Goal: Information Seeking & Learning: Compare options

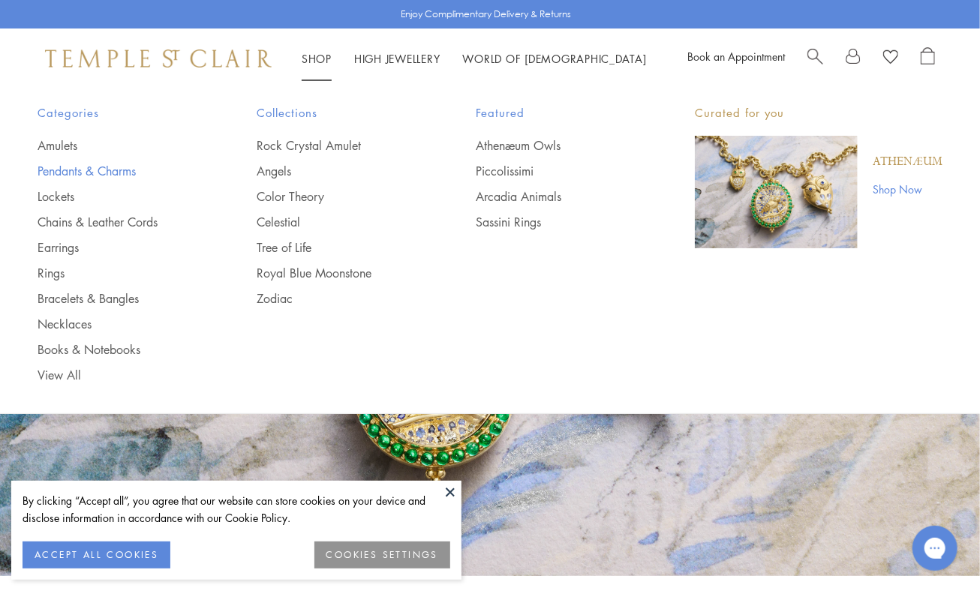
click at [59, 170] on link "Pendants & Charms" at bounding box center [117, 171] width 159 height 17
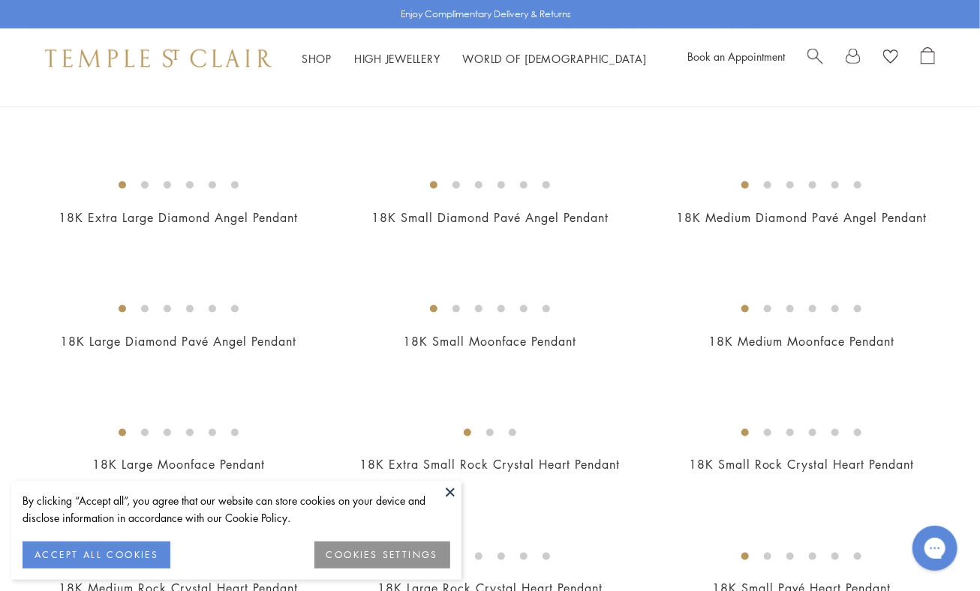
scroll to position [851, 0]
click at [0, 0] on img at bounding box center [0, 0] width 0 height 0
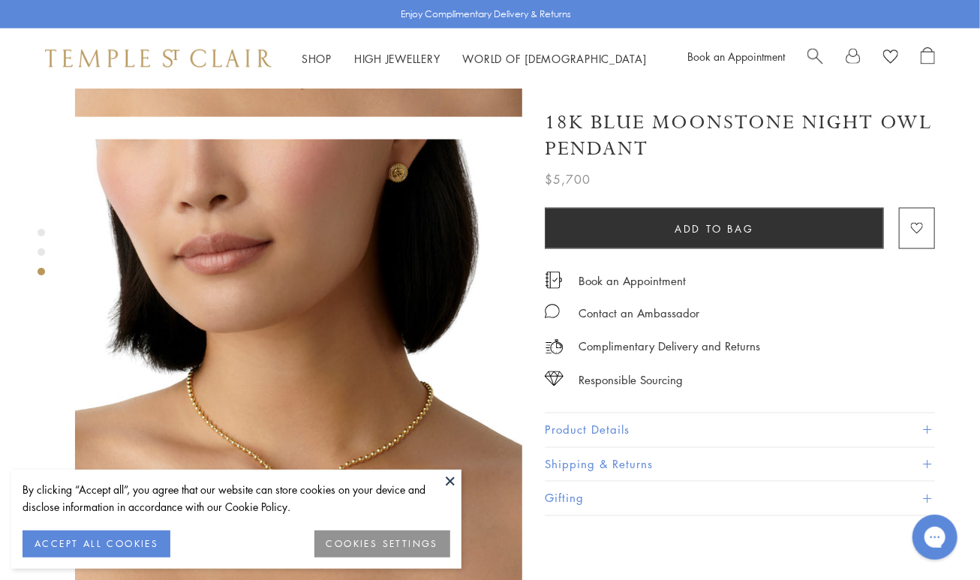
scroll to position [894, 0]
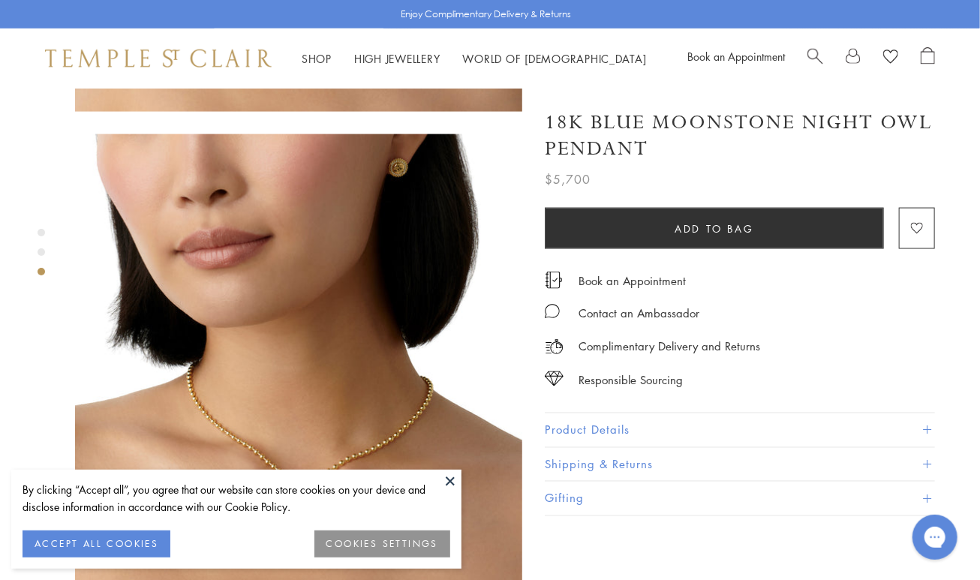
click at [113, 188] on img at bounding box center [298, 357] width 447 height 447
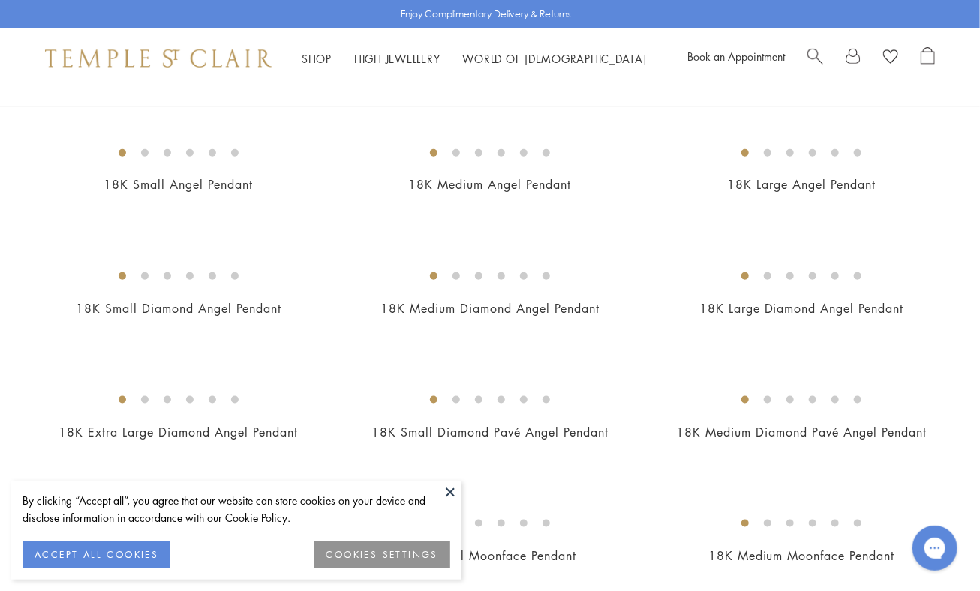
scroll to position [518, 0]
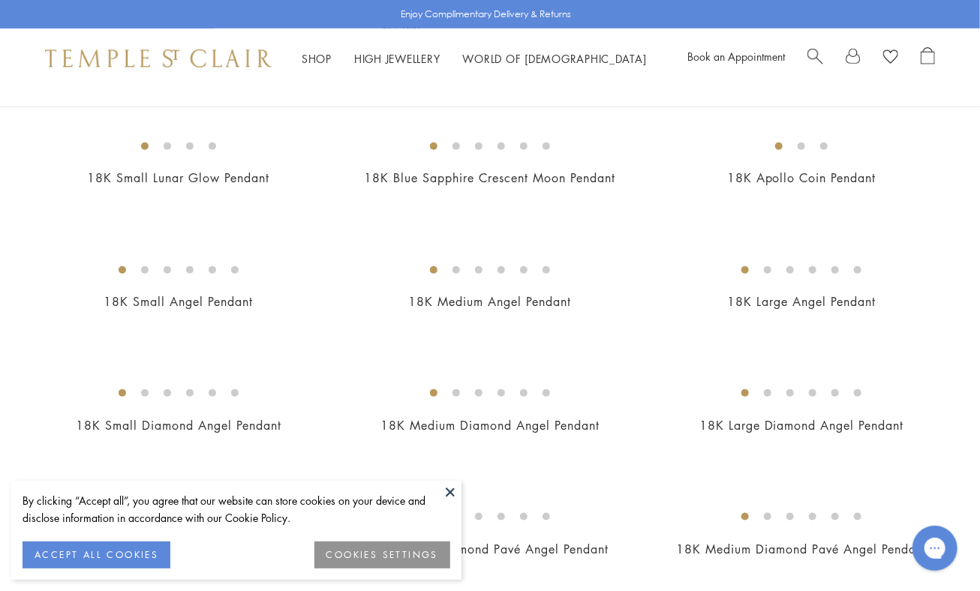
click at [0, 0] on img at bounding box center [0, 0] width 0 height 0
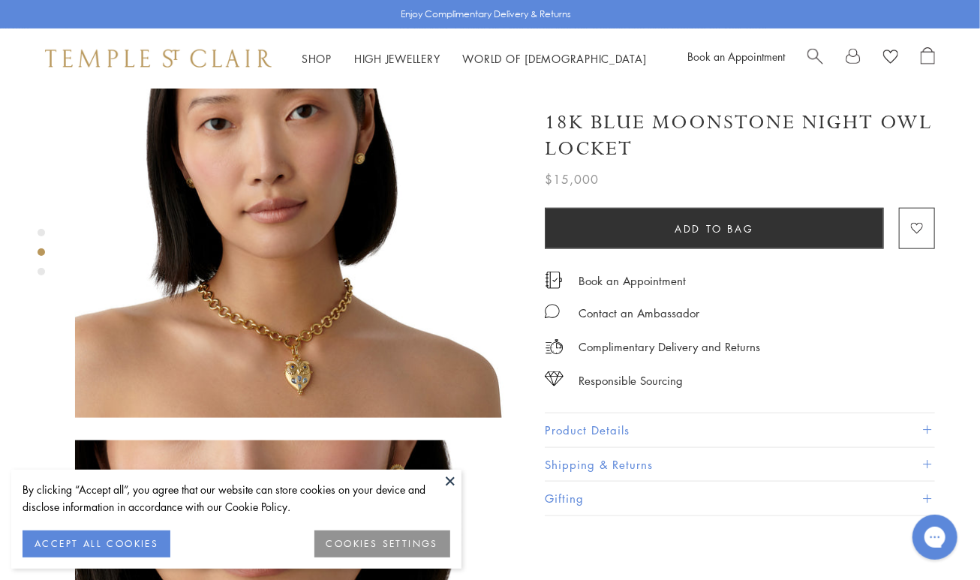
scroll to position [588, 0]
click at [44, 176] on div at bounding box center [283, 193] width 567 height 1387
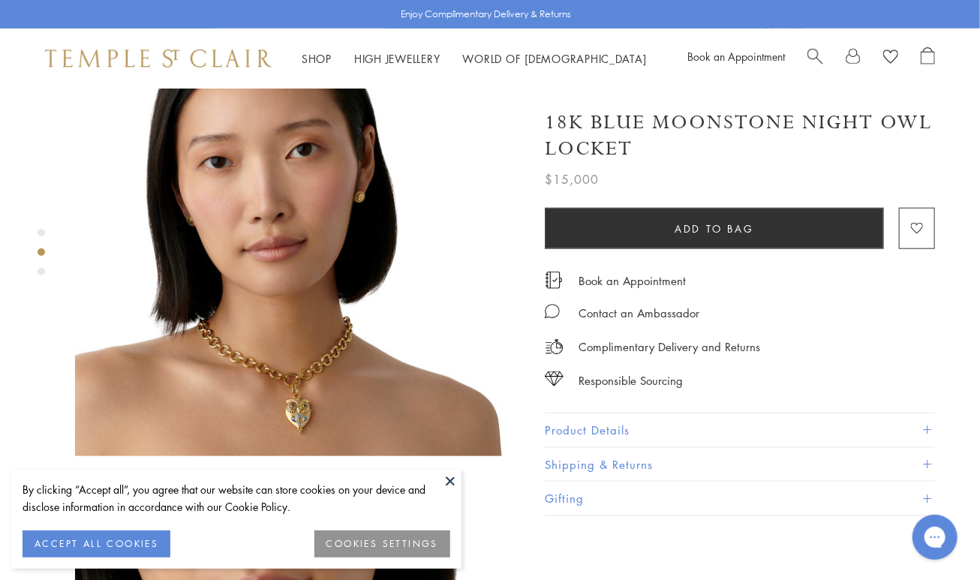
scroll to position [548, 0]
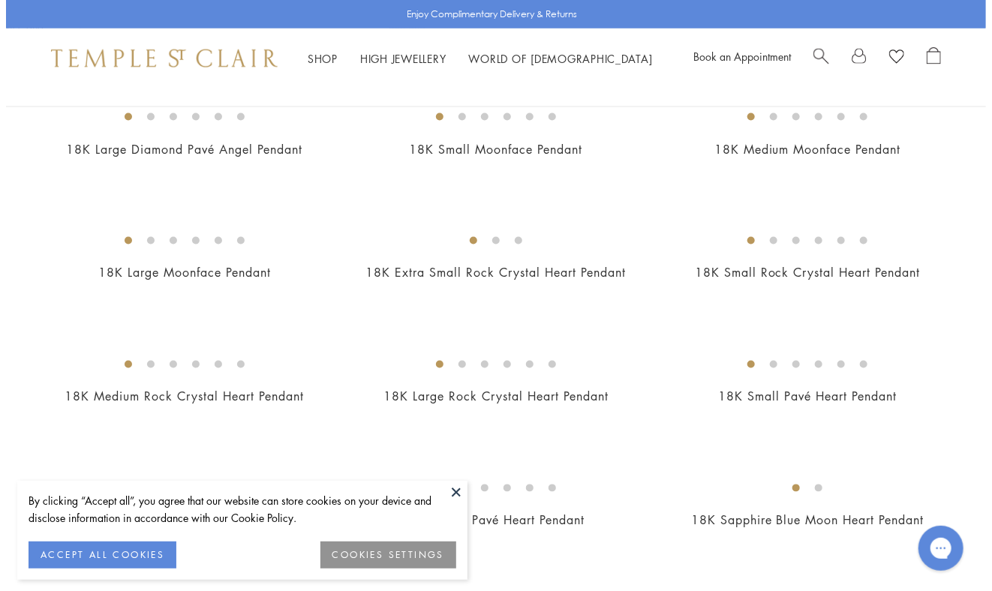
scroll to position [1050, 0]
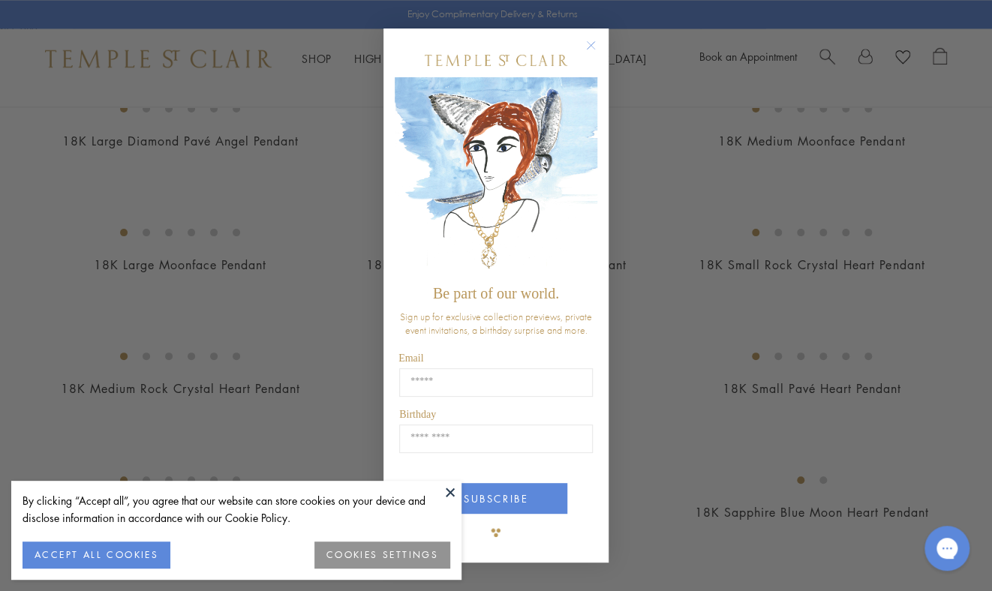
click at [807, 152] on div "Close dialog Be part of our world. Sign up for exclusive collection previews, p…" at bounding box center [496, 295] width 992 height 591
click at [591, 41] on circle "Close dialog" at bounding box center [591, 46] width 18 height 18
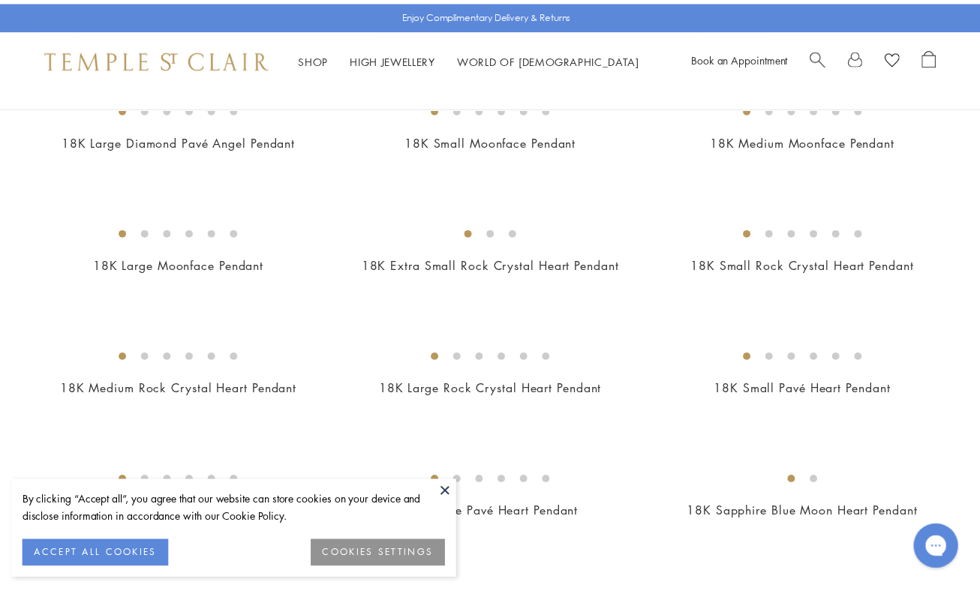
scroll to position [1042, 0]
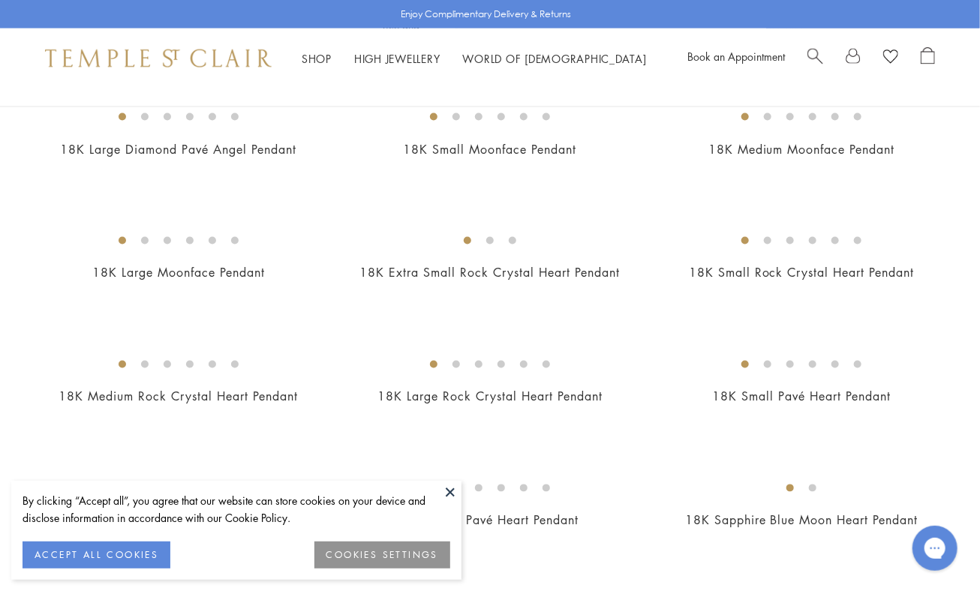
click at [0, 0] on img at bounding box center [0, 0] width 0 height 0
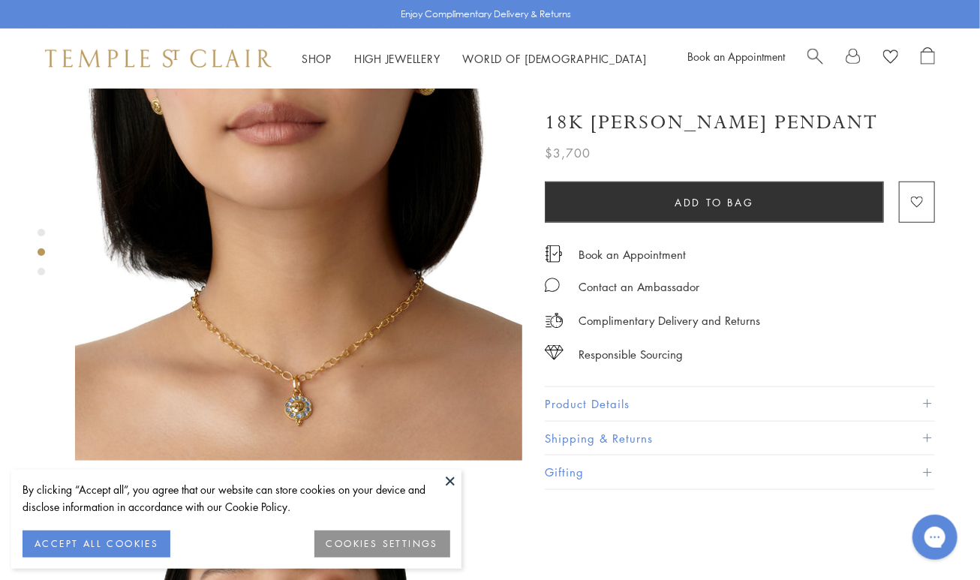
scroll to position [546, 0]
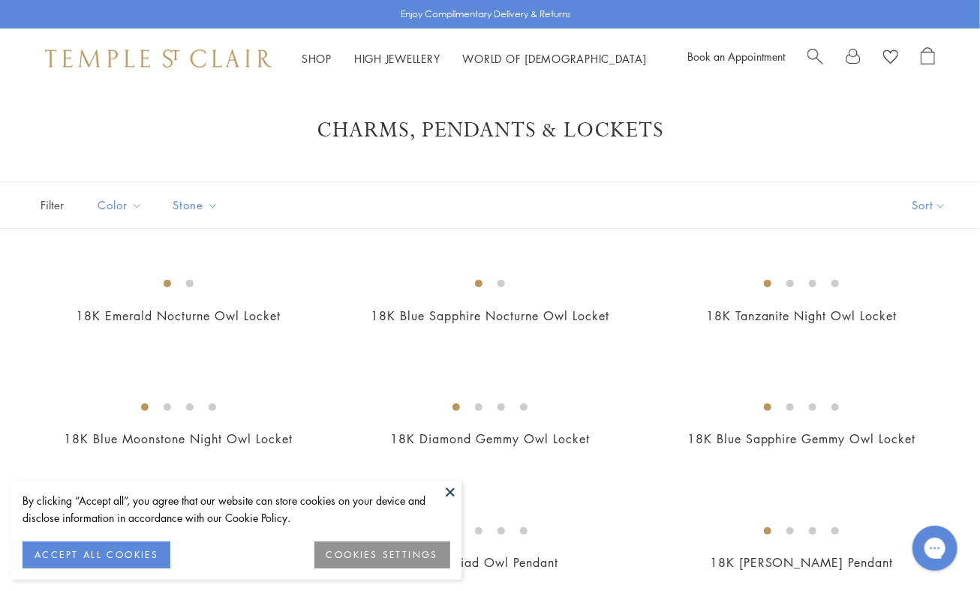
scroll to position [8, 0]
click at [0, 0] on img at bounding box center [0, 0] width 0 height 0
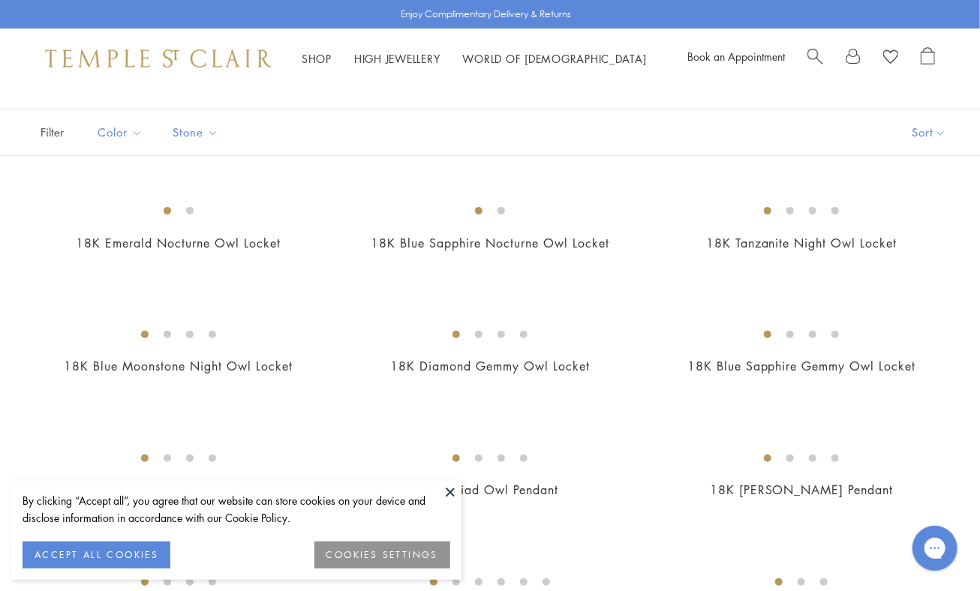
scroll to position [80, 0]
click at [0, 0] on img at bounding box center [0, 0] width 0 height 0
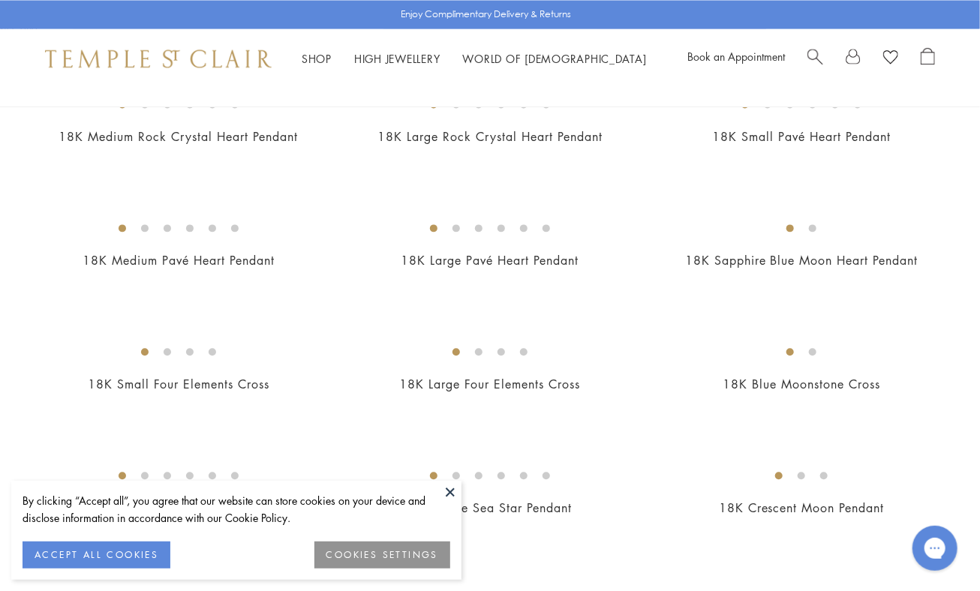
scroll to position [1303, 0]
click at [0, 0] on img at bounding box center [0, 0] width 0 height 0
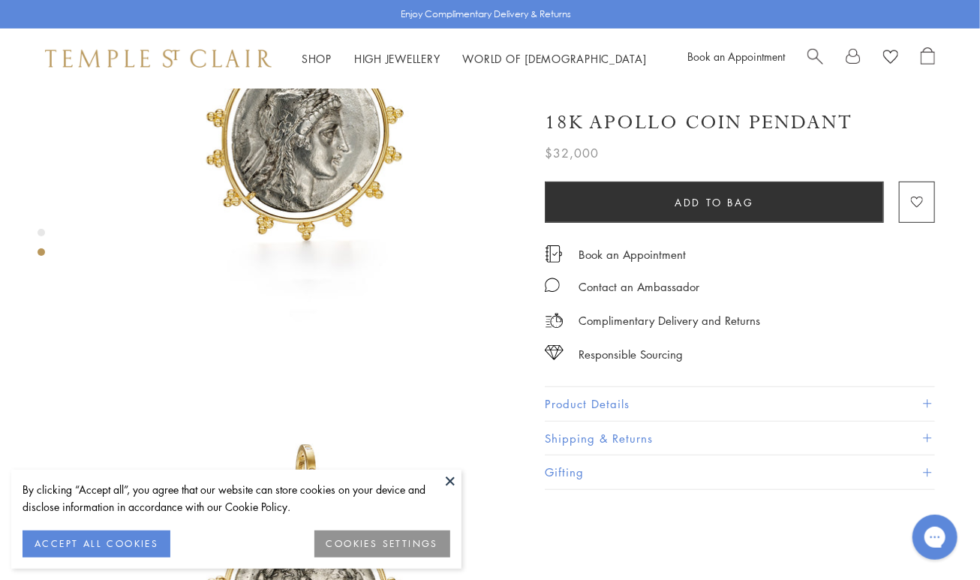
scroll to position [120, 0]
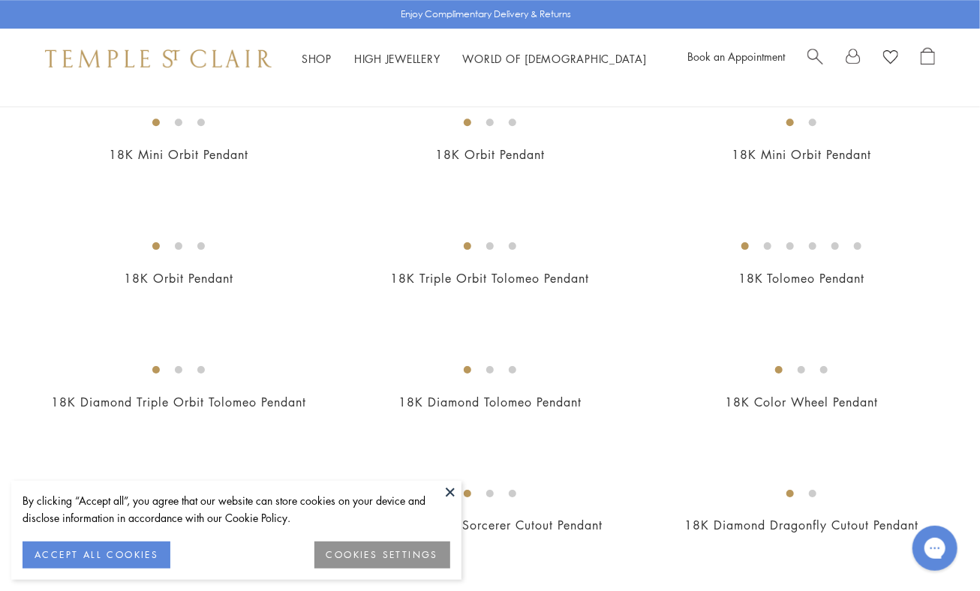
scroll to position [1864, 0]
